Goal: Task Accomplishment & Management: Use online tool/utility

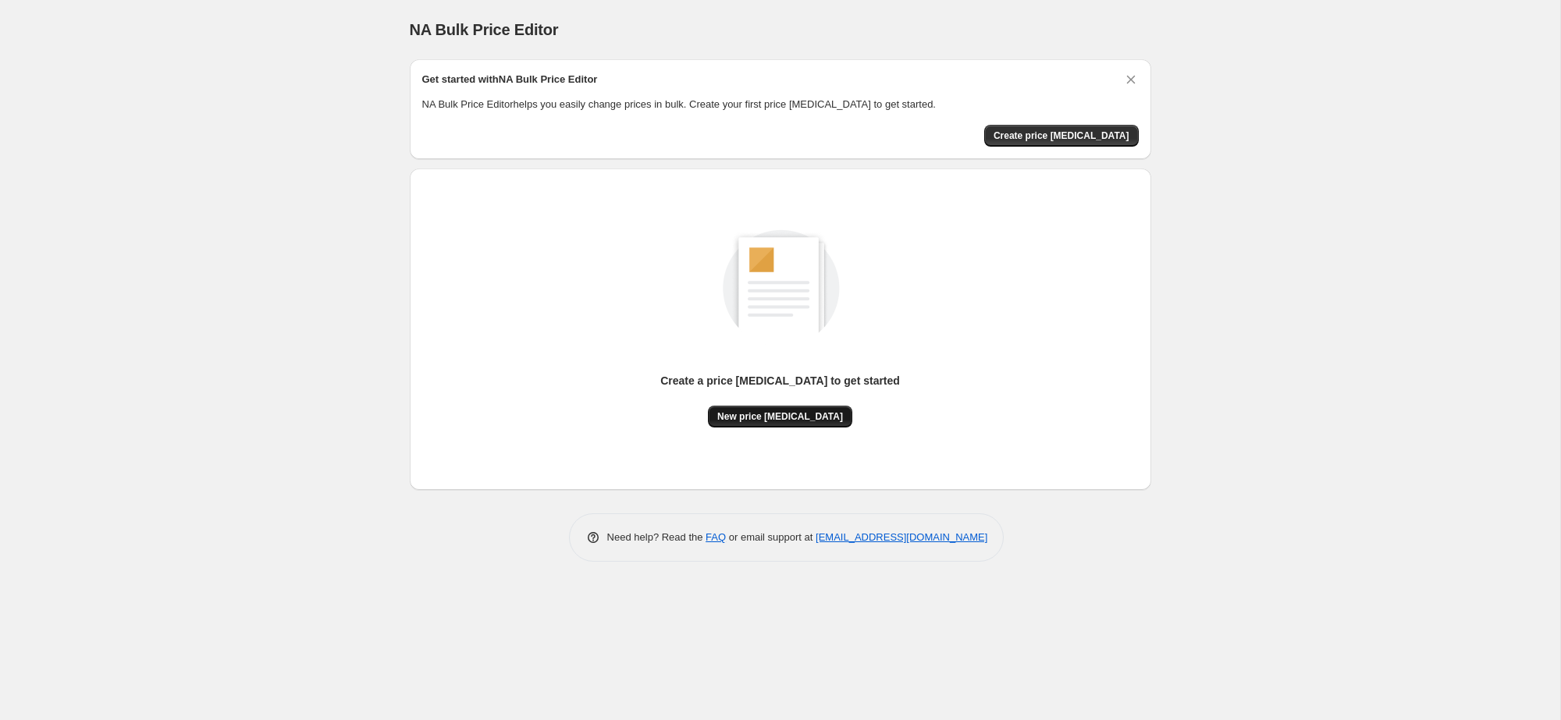
click at [813, 422] on span "New price [MEDICAL_DATA]" at bounding box center [780, 416] width 126 height 12
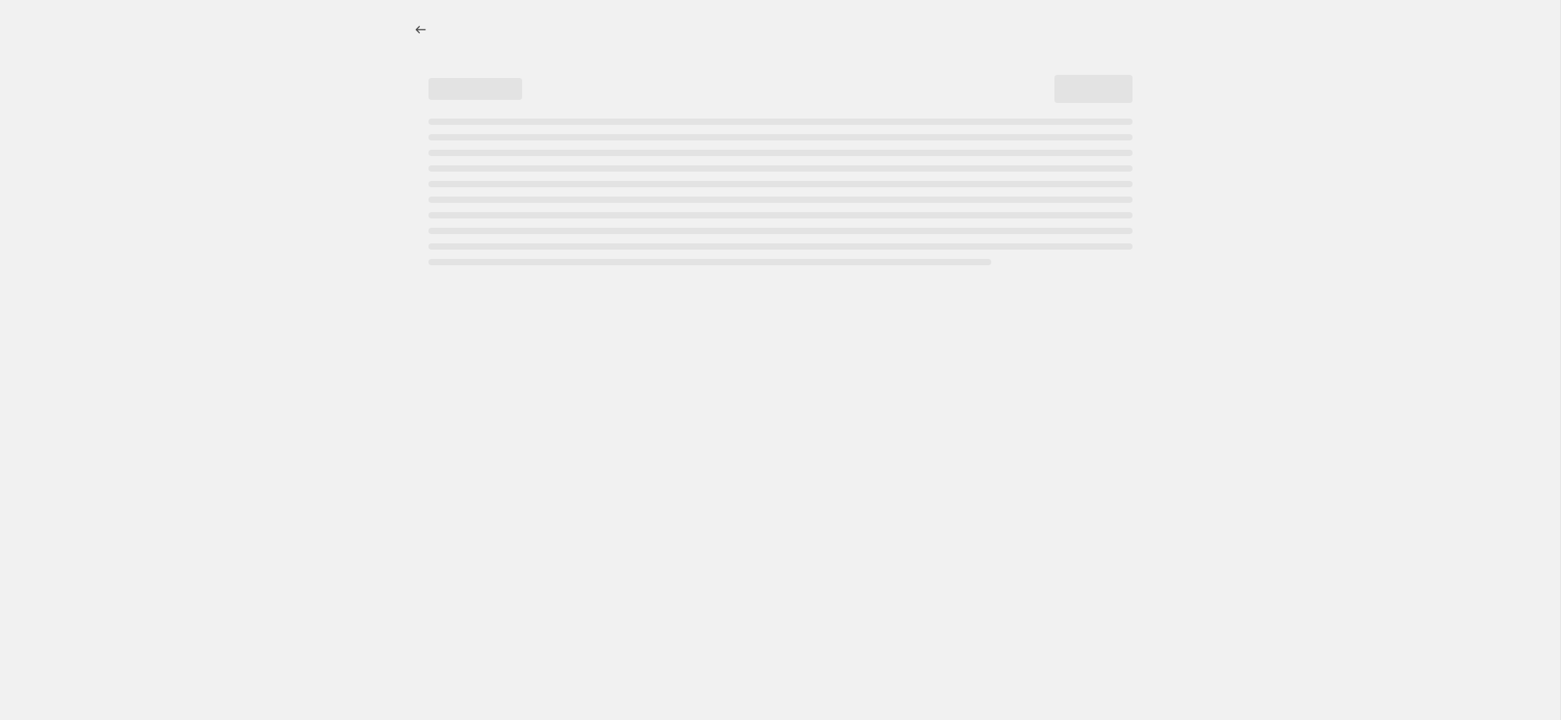
select select "percentage"
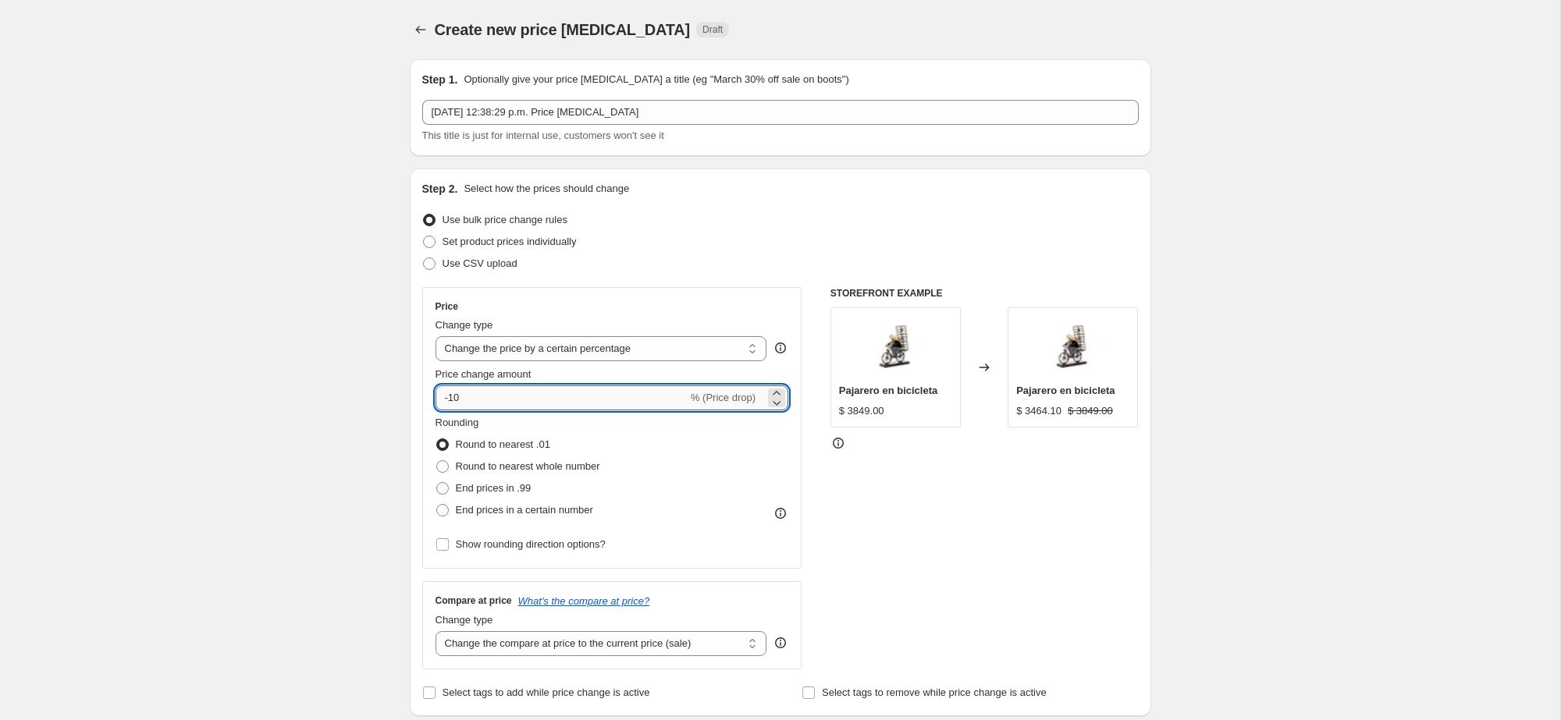
click at [473, 392] on input "-10" at bounding box center [561, 397] width 252 height 25
type input "-1"
type input "-20"
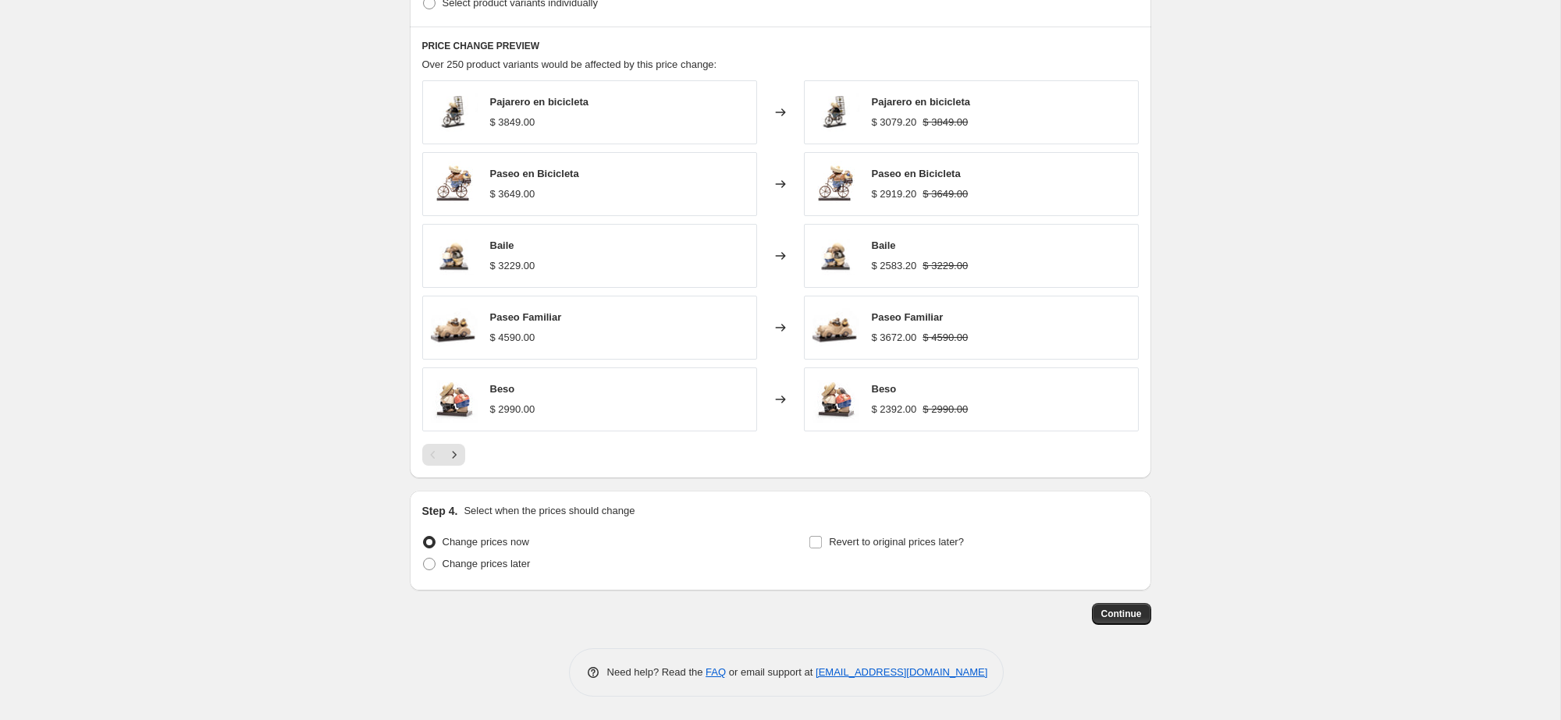
scroll to position [840, 0]
click at [1127, 617] on span "Continue" at bounding box center [1121, 614] width 41 height 12
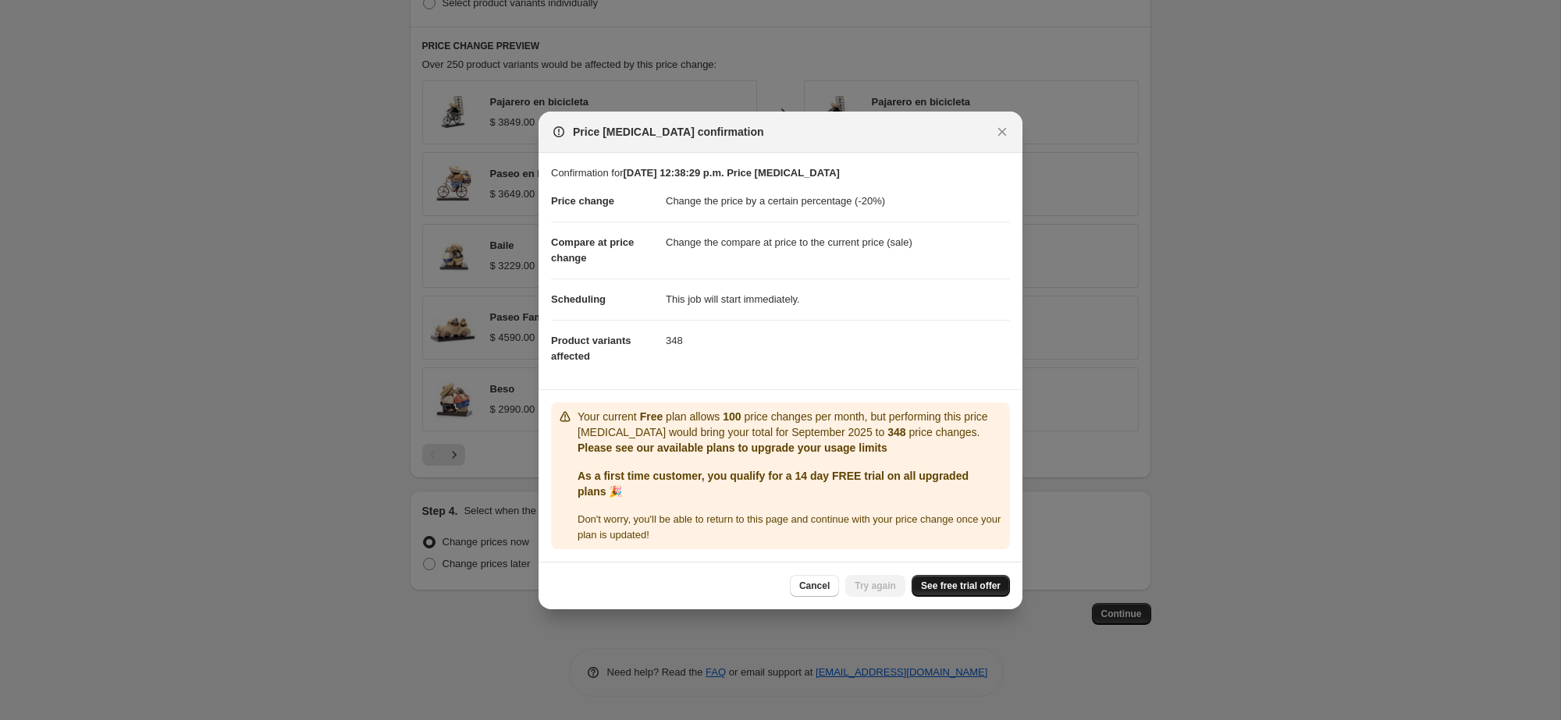
click at [981, 583] on span "See free trial offer" at bounding box center [961, 586] width 80 height 12
click at [806, 598] on div "Cancel Try again See free trial offer" at bounding box center [780, 586] width 484 height 48
click at [810, 587] on span "Cancel" at bounding box center [814, 586] width 30 height 12
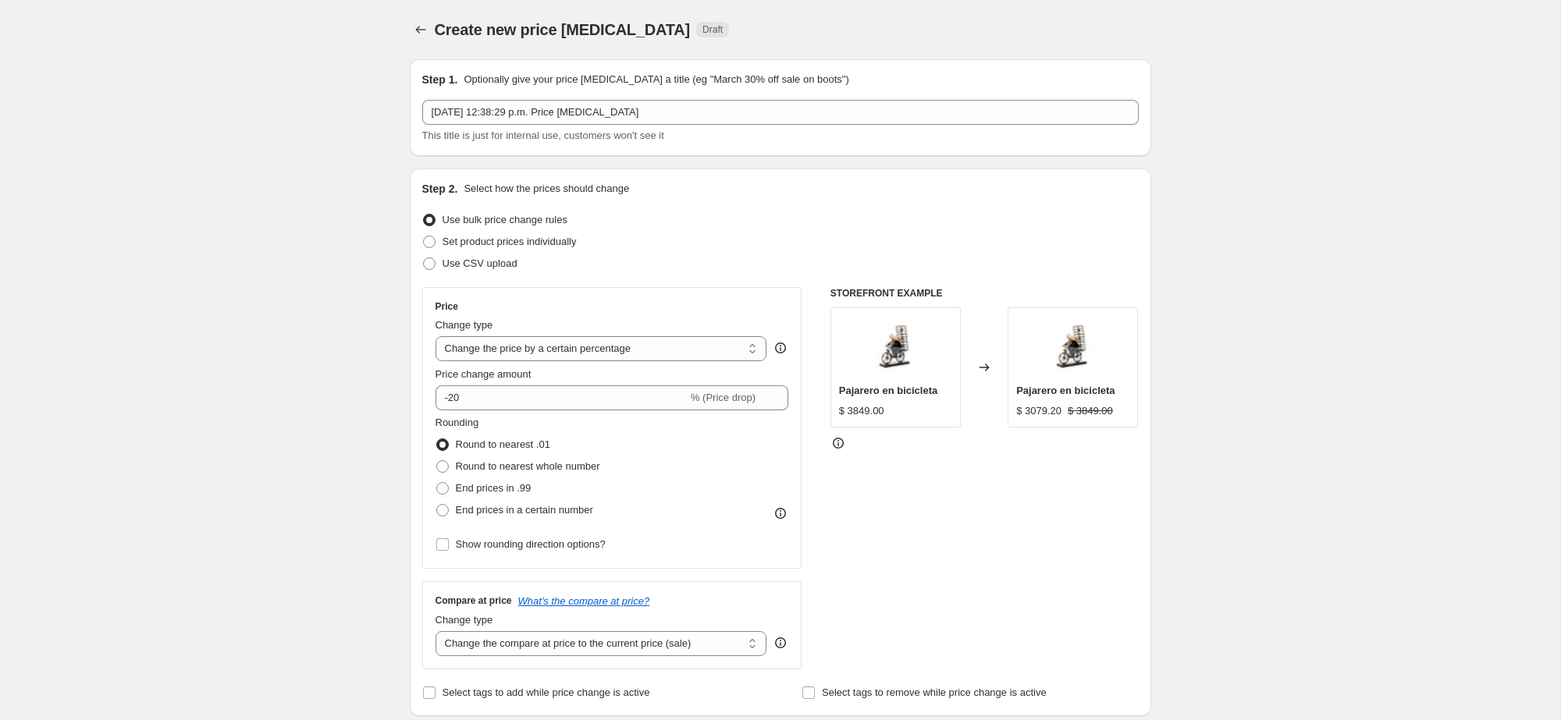
scroll to position [0, 0]
click at [427, 32] on icon "Price change jobs" at bounding box center [421, 30] width 16 height 16
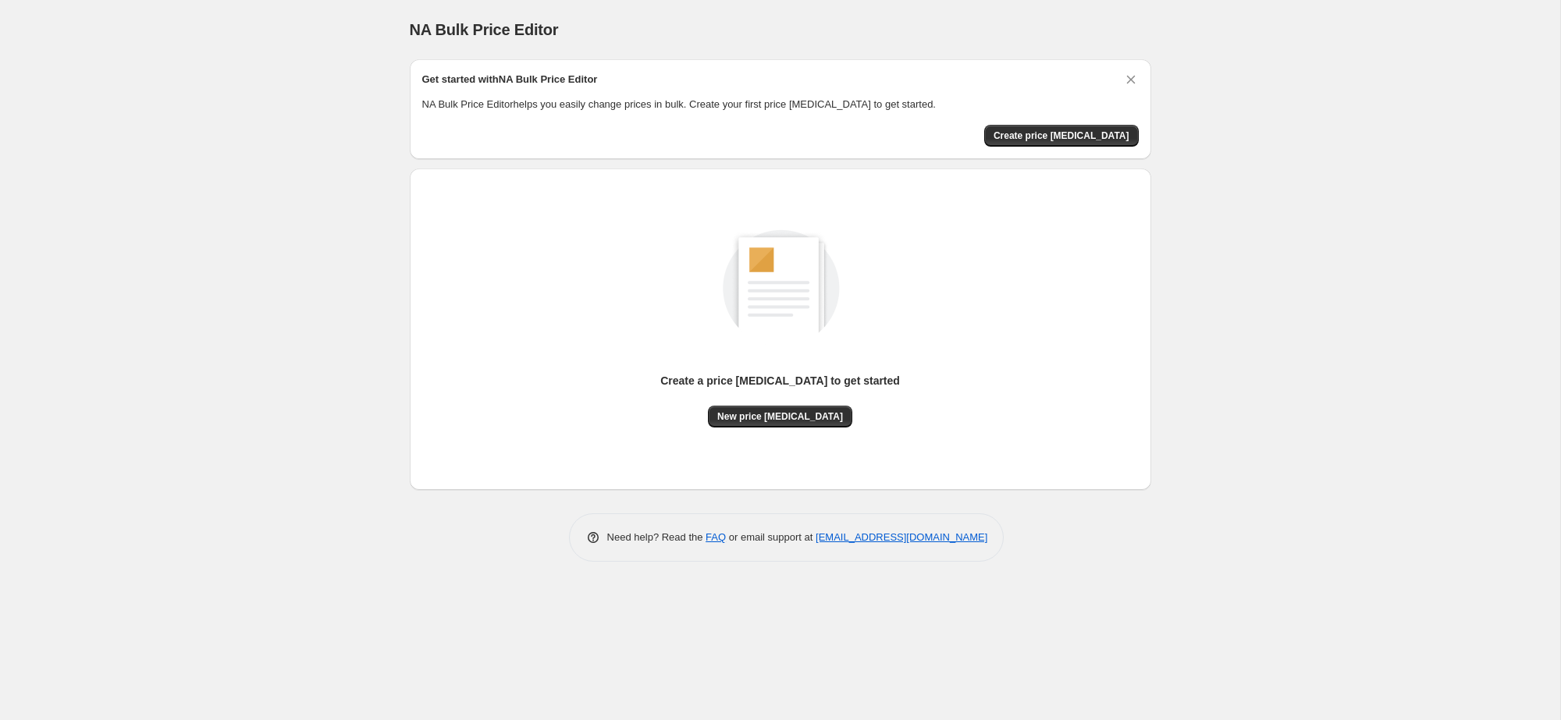
click at [135, 396] on div "NA Bulk Price Editor. This page is ready NA Bulk Price Editor Get started with …" at bounding box center [780, 360] width 1560 height 720
click at [140, 407] on div "NA Bulk Price Editor. This page is ready NA Bulk Price Editor Get started with …" at bounding box center [780, 360] width 1560 height 720
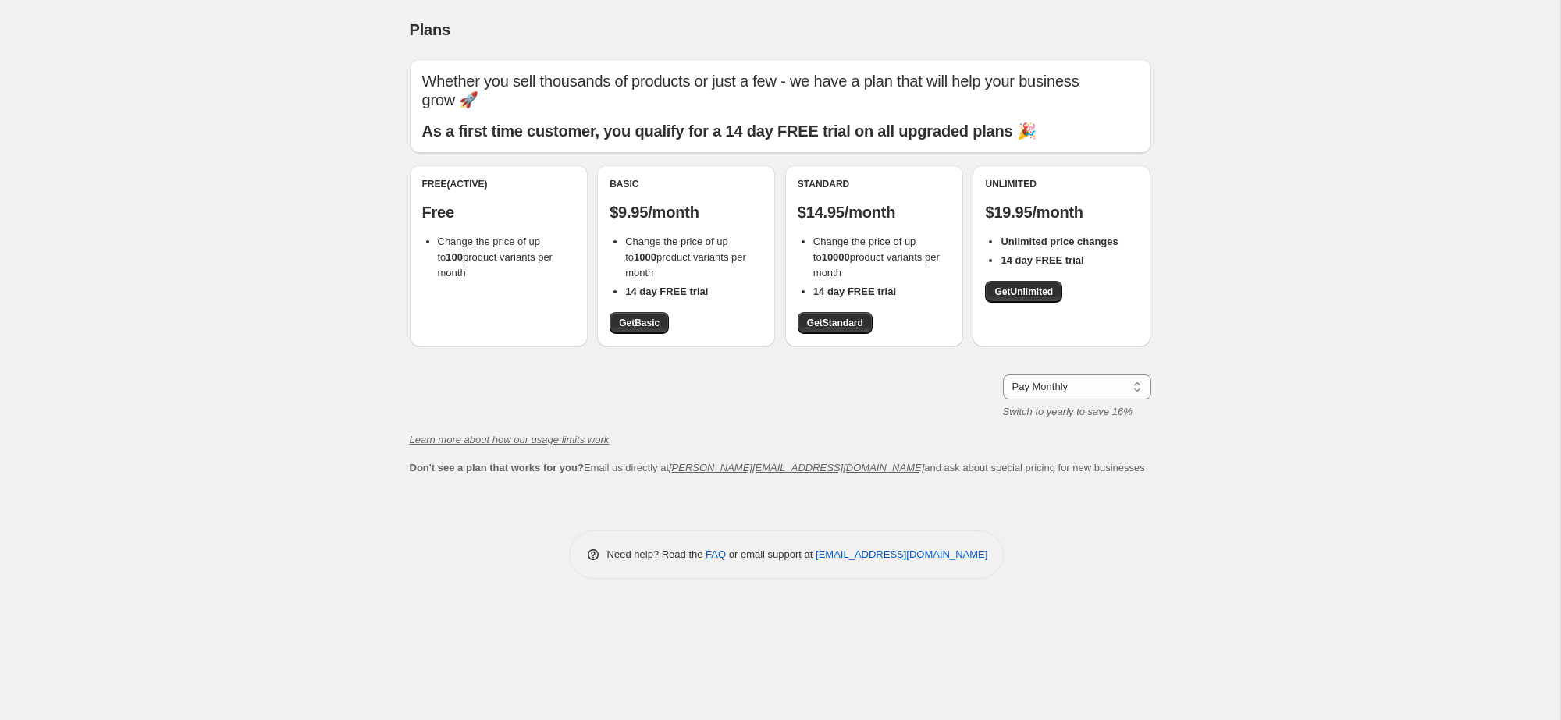
click at [497, 287] on div "Free (Active) Free Change the price of up to 100 product variants per month" at bounding box center [499, 255] width 178 height 181
click at [494, 286] on div "Free (Active) Free Change the price of up to 100 product variants per month" at bounding box center [499, 255] width 178 height 181
